Goal: Task Accomplishment & Management: Complete application form

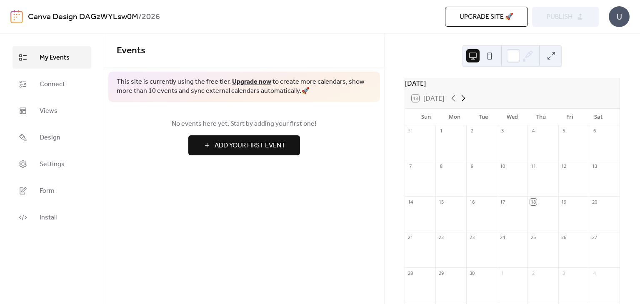
click at [463, 103] on icon at bounding box center [463, 98] width 10 height 10
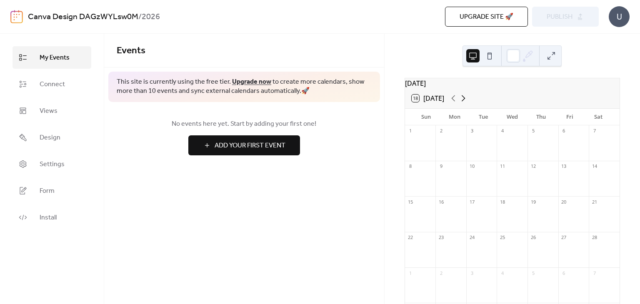
click at [463, 103] on icon at bounding box center [463, 98] width 10 height 10
click at [453, 102] on icon at bounding box center [453, 98] width 4 height 6
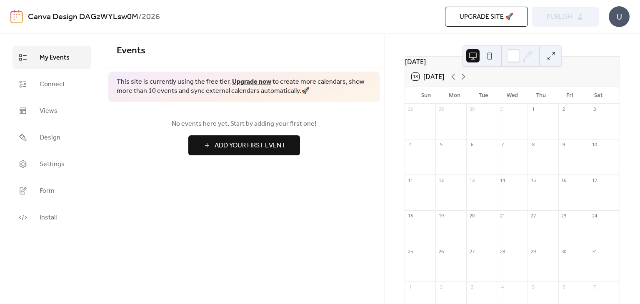
scroll to position [14, 0]
click at [251, 151] on span "Add Your First Event" at bounding box center [249, 146] width 71 height 10
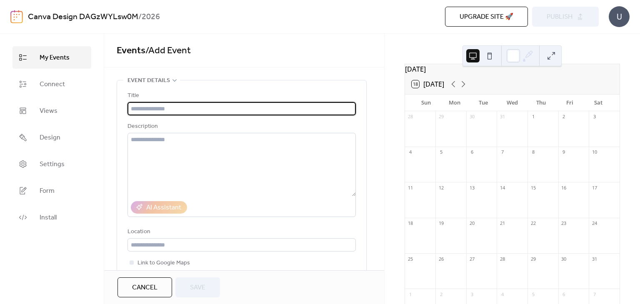
click at [188, 108] on input "text" at bounding box center [241, 108] width 228 height 13
paste input "**********"
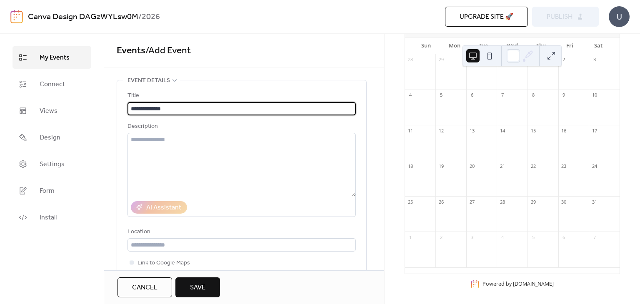
scroll to position [78, 0]
type input "**********"
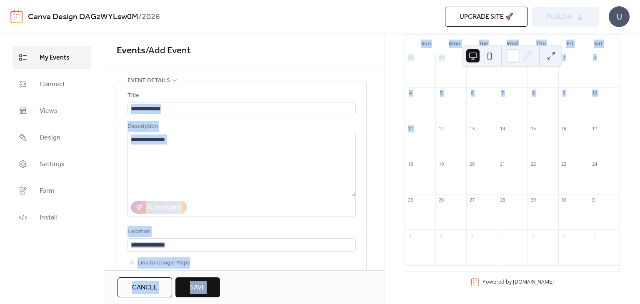
drag, startPoint x: 381, startPoint y: 84, endPoint x: 387, endPoint y: 150, distance: 66.5
click at [387, 150] on div "**********" at bounding box center [320, 169] width 640 height 270
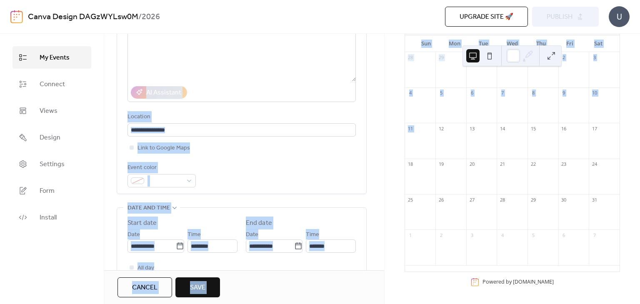
scroll to position [106, 0]
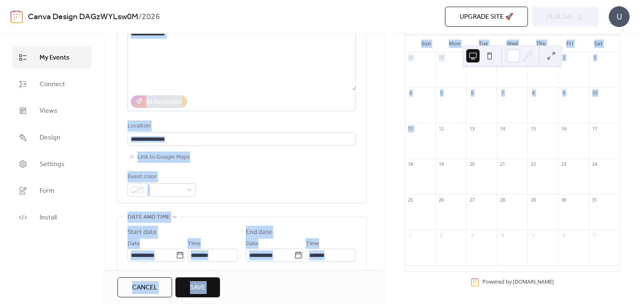
click at [334, 170] on div "**********" at bounding box center [241, 91] width 228 height 212
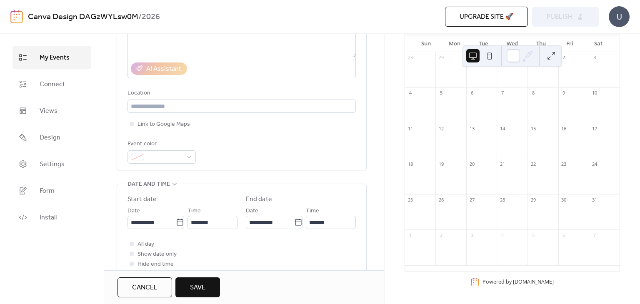
scroll to position [135, 0]
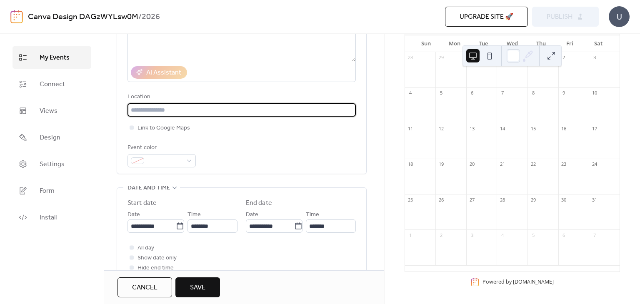
click at [258, 110] on input "text" at bounding box center [241, 109] width 228 height 13
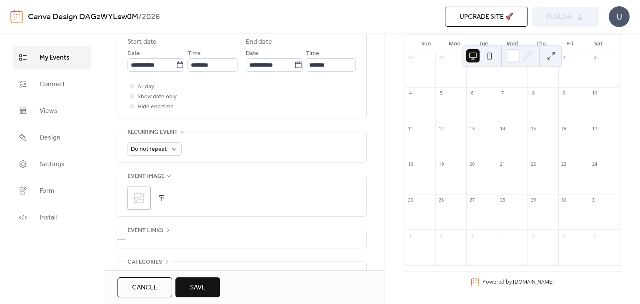
scroll to position [319, 0]
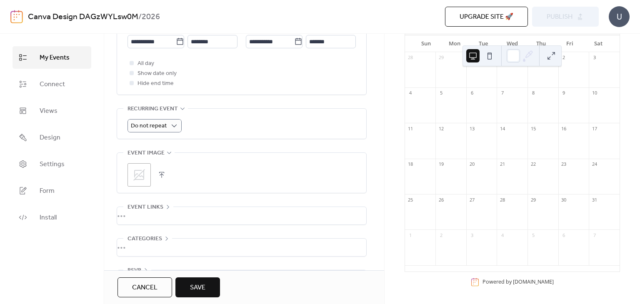
type input "***"
click at [218, 126] on div "Do not repeat" at bounding box center [241, 125] width 228 height 13
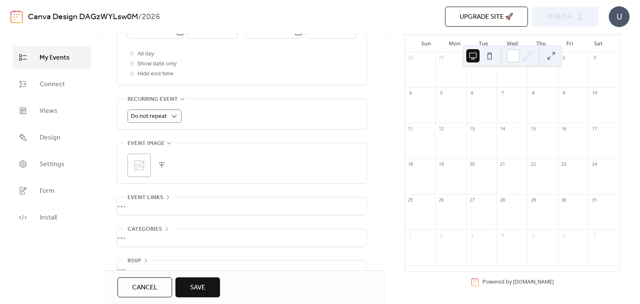
scroll to position [321, 0]
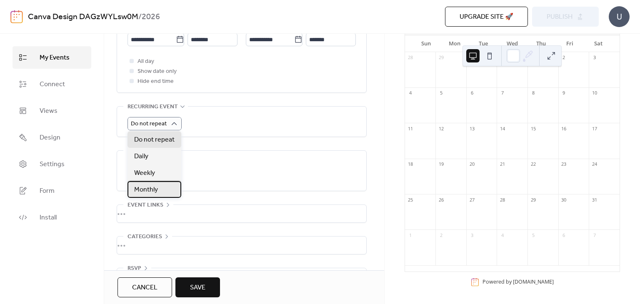
click at [154, 188] on span "Monthly" at bounding box center [146, 190] width 24 height 10
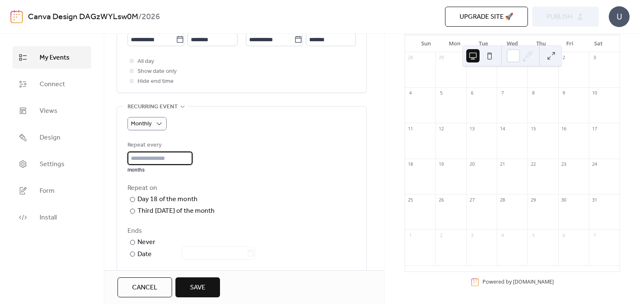
click at [189, 157] on input "*" at bounding box center [159, 158] width 65 height 13
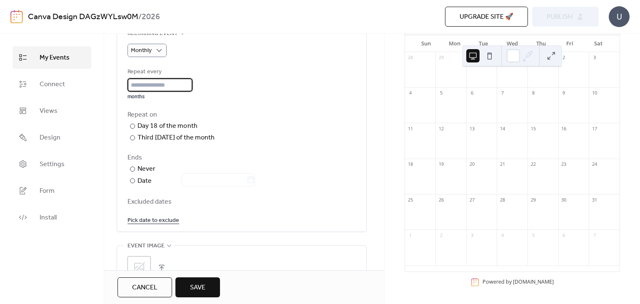
scroll to position [393, 0]
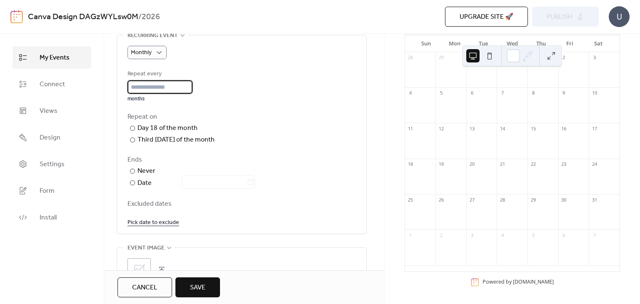
type input "**"
click at [323, 129] on div "Repeat on ​ Day 18 of the month ​ Third [DATE] of the month ​ [DATE] of the mon…" at bounding box center [241, 128] width 228 height 33
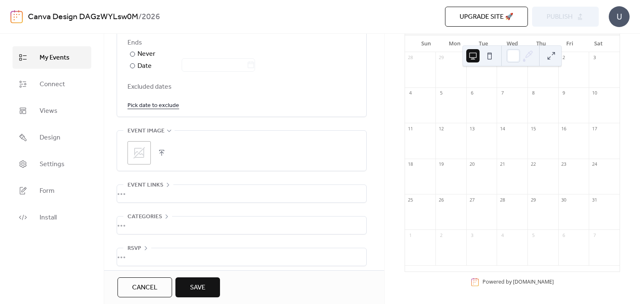
scroll to position [515, 0]
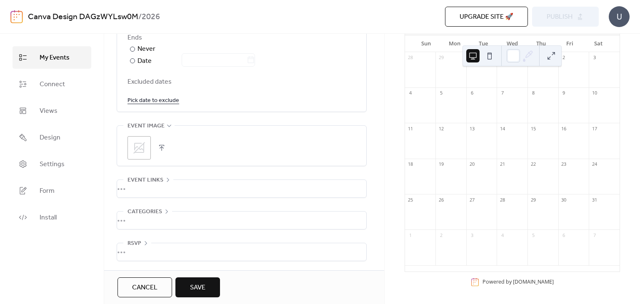
drag, startPoint x: 387, startPoint y: 208, endPoint x: 387, endPoint y: 228, distance: 20.0
click at [387, 228] on div "[DATE] 18 [DATE] Sun Mon Tue Wed Thu Fri Sat 28 29 30 31 1 2 3 4 5 6 7 8 9 10 1…" at bounding box center [511, 169] width 255 height 270
click at [203, 292] on span "Save" at bounding box center [197, 288] width 15 height 10
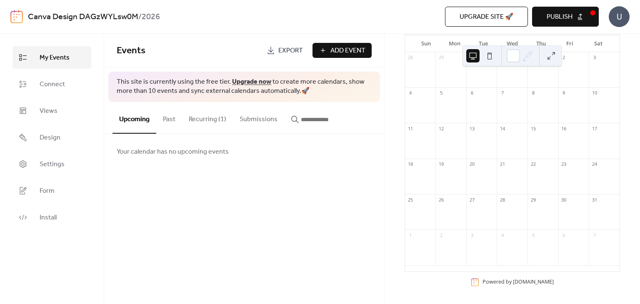
click at [565, 17] on span "Publish" at bounding box center [559, 17] width 26 height 10
click at [197, 119] on button "Recurring (1)" at bounding box center [207, 117] width 51 height 31
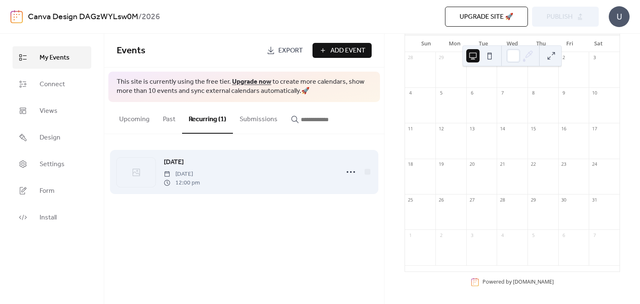
click at [200, 178] on span "[DATE]" at bounding box center [182, 174] width 36 height 9
click at [288, 173] on div "[DATE] [DATE] 12:00 pm" at bounding box center [249, 172] width 170 height 30
click at [352, 169] on icon at bounding box center [350, 171] width 13 height 13
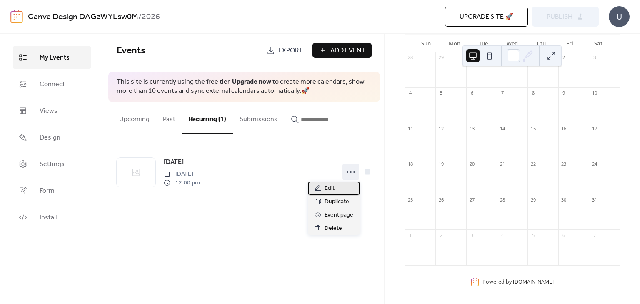
click at [333, 186] on span "Edit" at bounding box center [329, 189] width 10 height 10
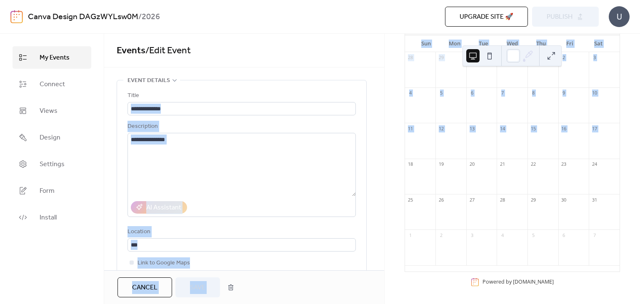
drag, startPoint x: 383, startPoint y: 74, endPoint x: 388, endPoint y: 164, distance: 89.7
click at [388, 164] on div "**********" at bounding box center [320, 169] width 640 height 270
click at [384, 99] on div "[DATE] 18 [DATE] Sun Mon Tue Wed Thu Fri Sat 28 29 30 31 1 2 3 4 5 6 7 8 9 10 1…" at bounding box center [512, 169] width 256 height 270
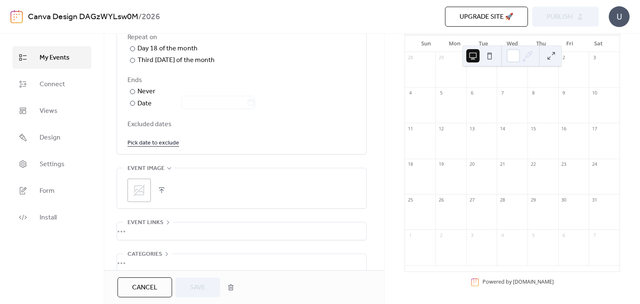
scroll to position [515, 0]
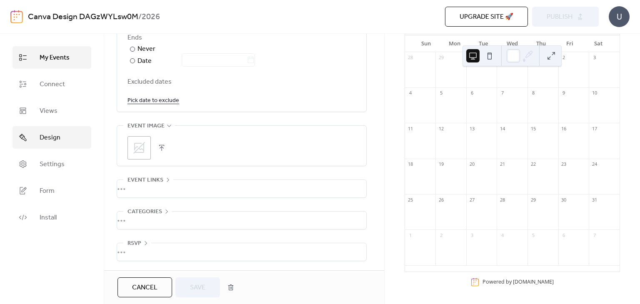
click at [43, 136] on span "Design" at bounding box center [50, 138] width 21 height 10
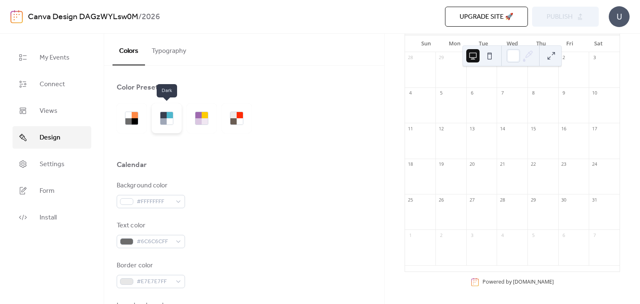
click at [159, 121] on div at bounding box center [167, 118] width 30 height 30
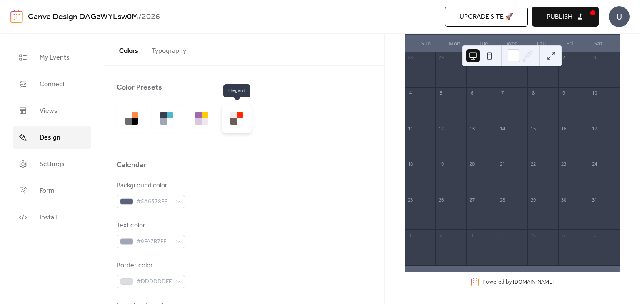
click at [234, 118] on div at bounding box center [233, 121] width 6 height 6
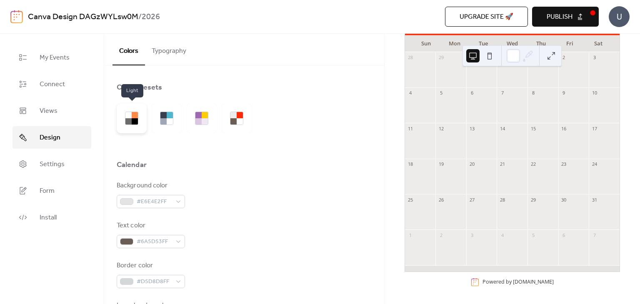
click at [129, 118] on div at bounding box center [128, 121] width 6 height 6
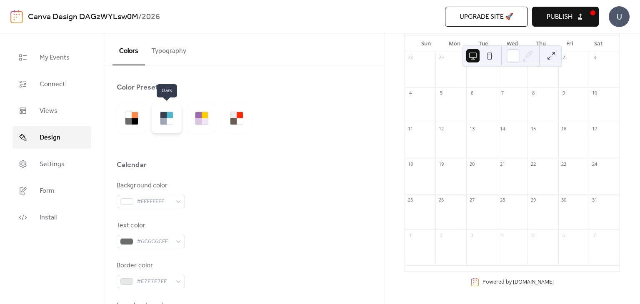
click at [167, 117] on div at bounding box center [170, 115] width 6 height 6
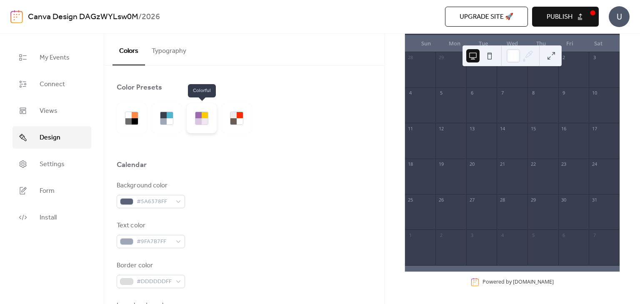
click at [202, 121] on div at bounding box center [205, 121] width 6 height 6
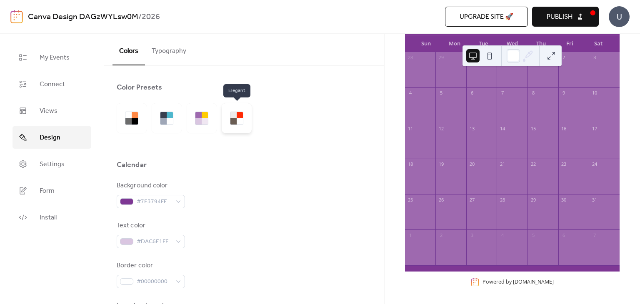
click at [235, 122] on div at bounding box center [233, 121] width 6 height 6
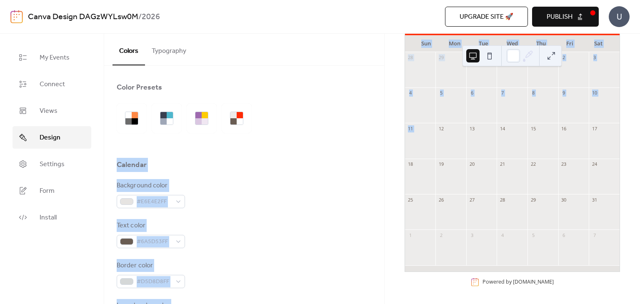
drag, startPoint x: 383, startPoint y: 84, endPoint x: 386, endPoint y: 143, distance: 58.8
click at [386, 146] on div "My Events Connect Views Design Settings Form Install Design Colors Typography C…" at bounding box center [320, 169] width 640 height 270
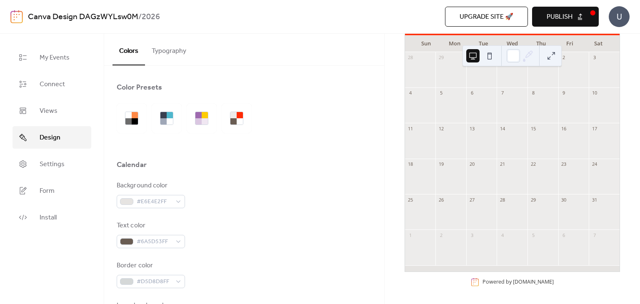
click at [175, 50] on button "Typography" at bounding box center [169, 49] width 48 height 31
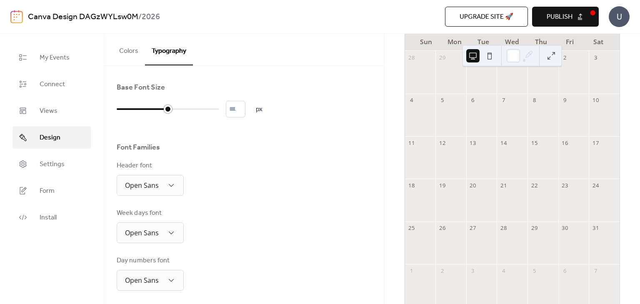
scroll to position [80, 0]
drag, startPoint x: 118, startPoint y: 107, endPoint x: 164, endPoint y: 107, distance: 46.6
click at [164, 107] on div at bounding box center [168, 109] width 8 height 8
type input "*"
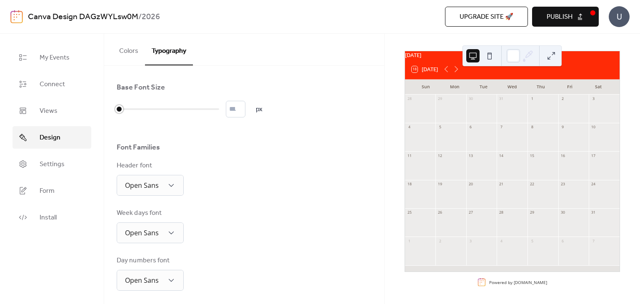
scroll to position [32, 0]
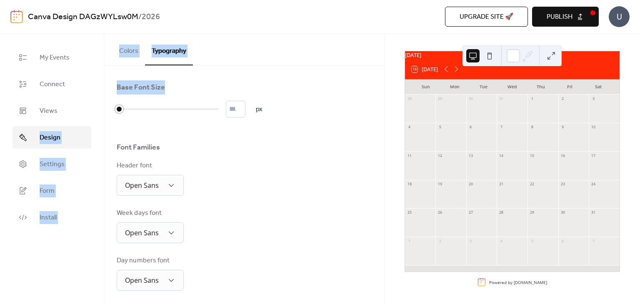
drag, startPoint x: 164, startPoint y: 107, endPoint x: 99, endPoint y: 100, distance: 66.1
click at [99, 100] on div "My Events Connect Views Design Settings Form Install Design Colors Typography C…" at bounding box center [320, 169] width 640 height 270
click at [235, 53] on div "Colors Typography" at bounding box center [244, 50] width 280 height 32
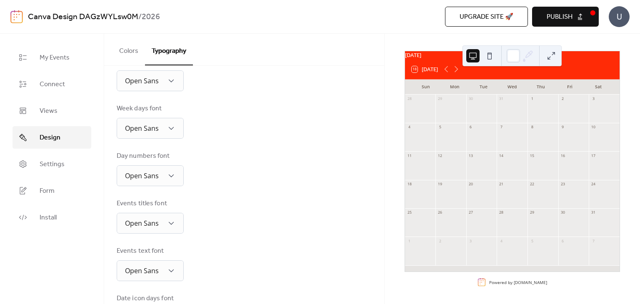
scroll to position [102, 0]
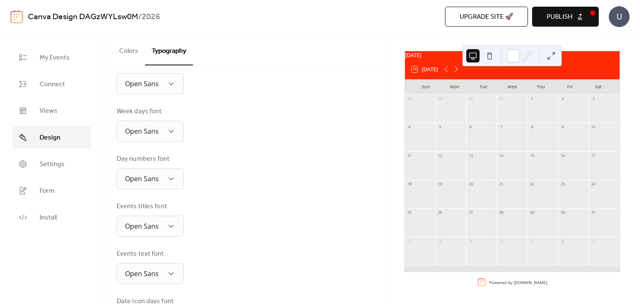
click at [396, 144] on div "[DATE] 18 [DATE] Sun Mon Tue Wed Thu Fri Sat 28 29 30 31 1 2 3 4 5 6 7 8 9 10 1…" at bounding box center [511, 169] width 255 height 270
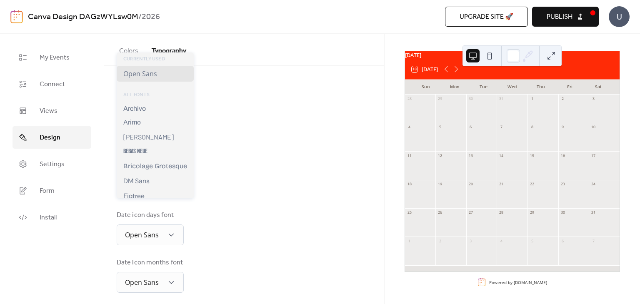
scroll to position [192, 0]
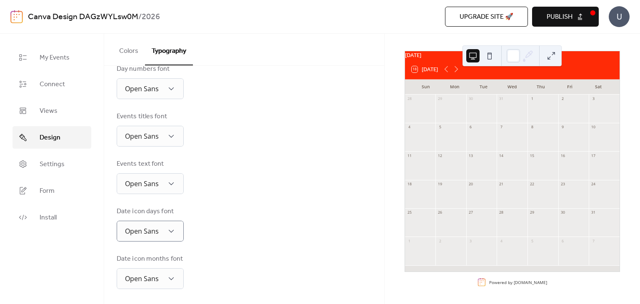
click at [302, 156] on div "Base Font Size * px Font Families Header font Open Sans Week days font Open San…" at bounding box center [244, 90] width 255 height 398
click at [581, 36] on div "[DATE] 18 [DATE] Sun Mon Tue Wed Thu Fri Sat 28 29 30 31 1 2 3 4 5 6 7 8 9 10 1…" at bounding box center [511, 169] width 255 height 270
click at [570, 17] on span "Publish" at bounding box center [559, 17] width 26 height 10
